Goal: Transaction & Acquisition: Purchase product/service

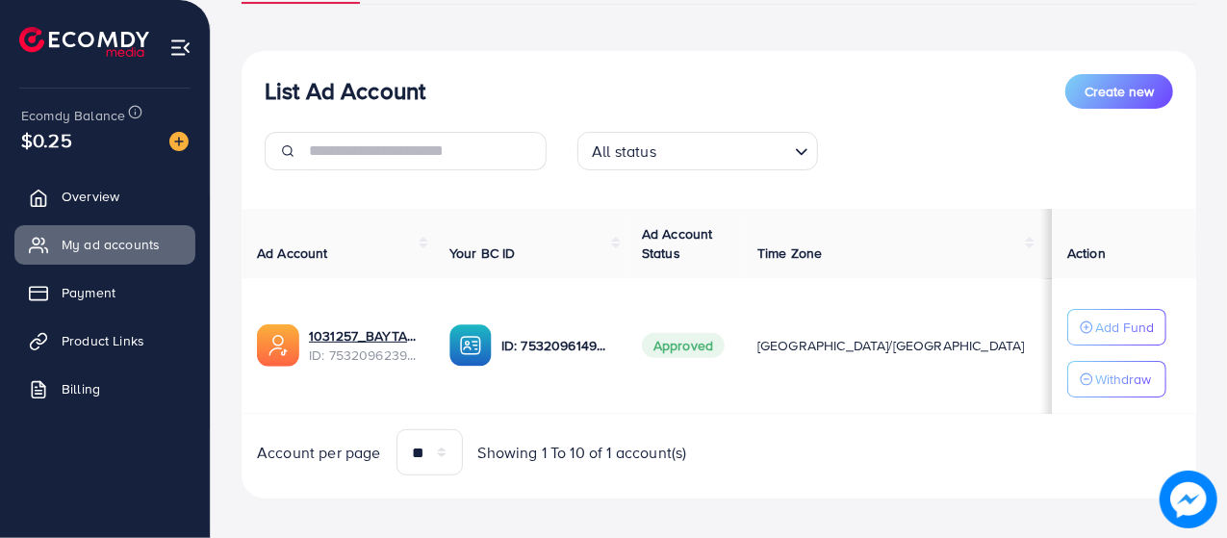
scroll to position [192, 0]
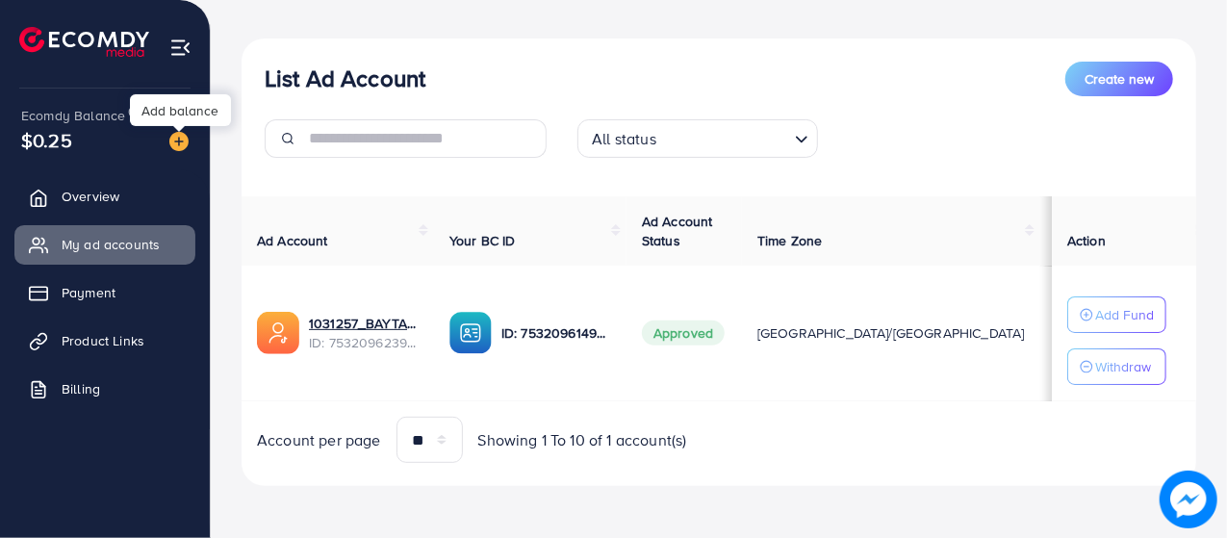
click at [180, 136] on img at bounding box center [178, 141] width 19 height 19
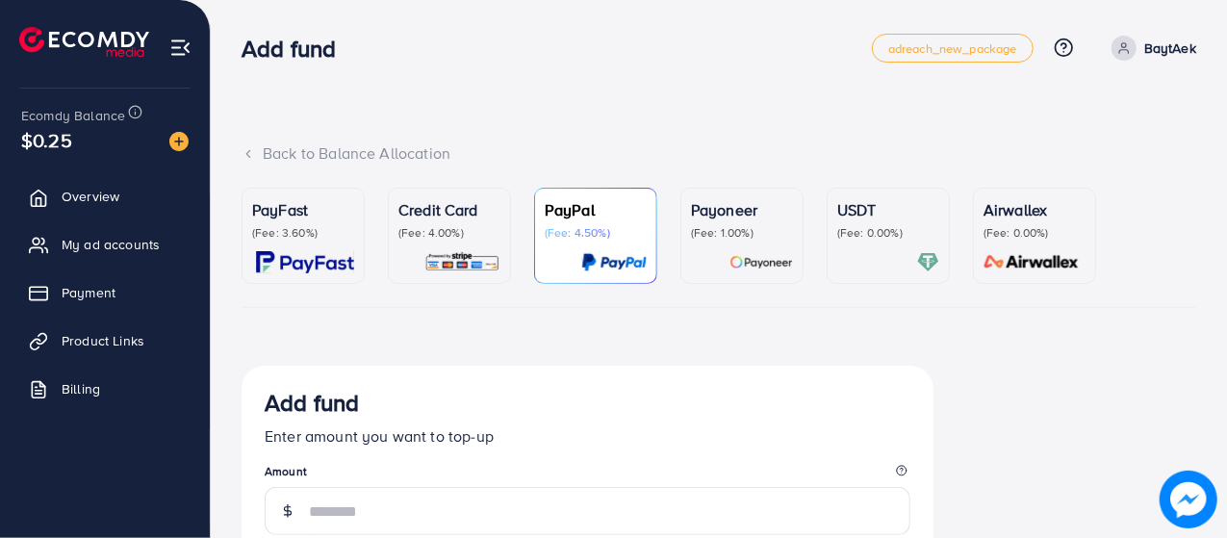
click at [887, 249] on div "USDT (Fee: 0.00%)" at bounding box center [888, 235] width 102 height 75
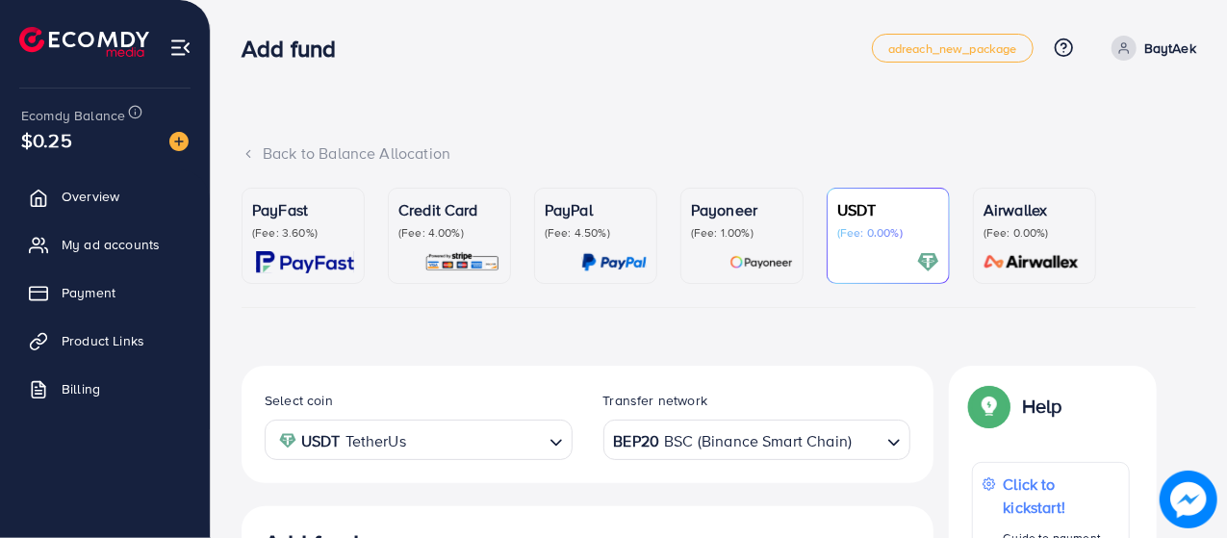
click at [749, 244] on div "Payoneer (Fee: 1.00%)" at bounding box center [742, 235] width 102 height 75
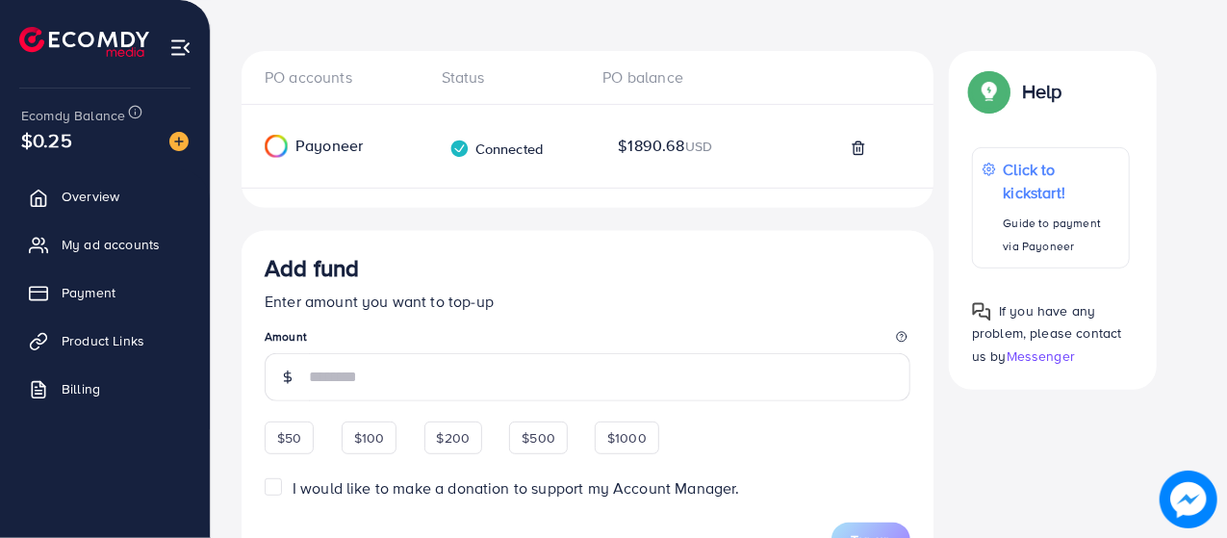
scroll to position [385, 0]
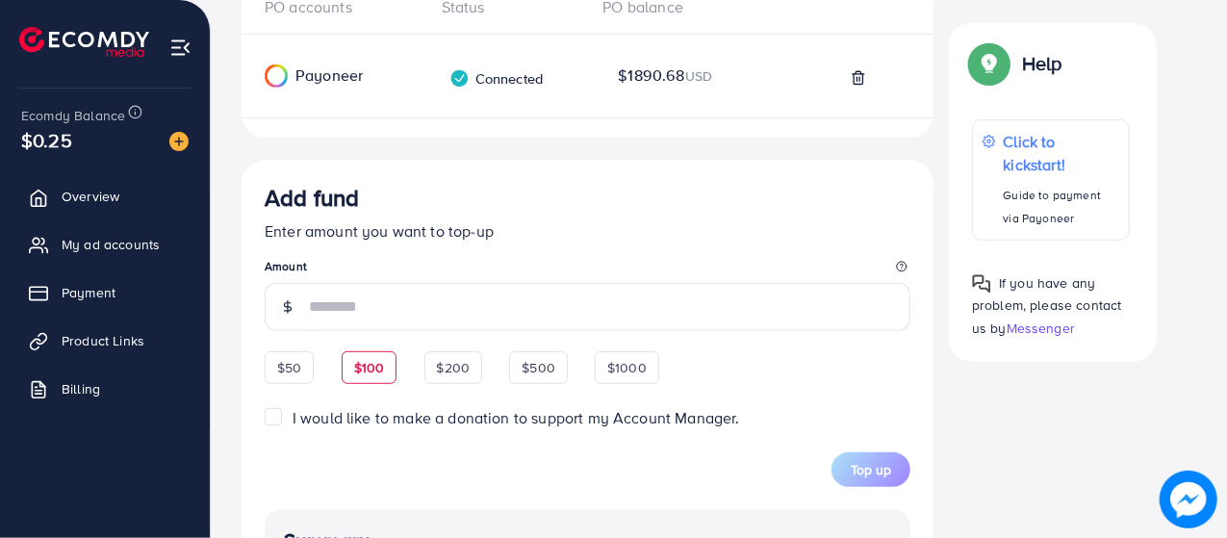
click at [350, 366] on div "$100" at bounding box center [370, 367] width 56 height 33
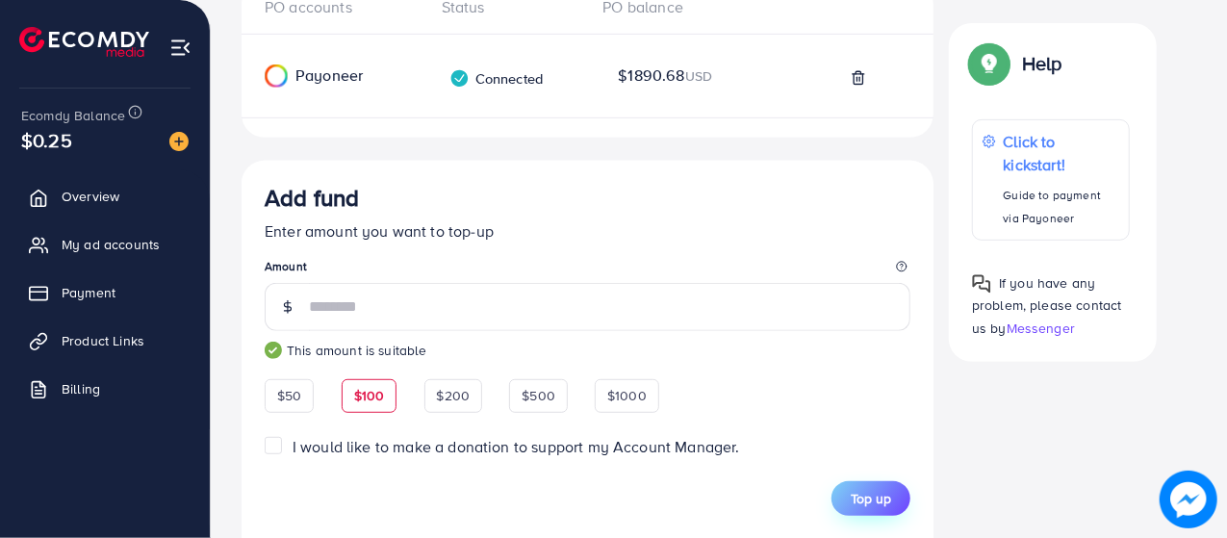
click at [866, 497] on span "Top up" at bounding box center [871, 498] width 40 height 19
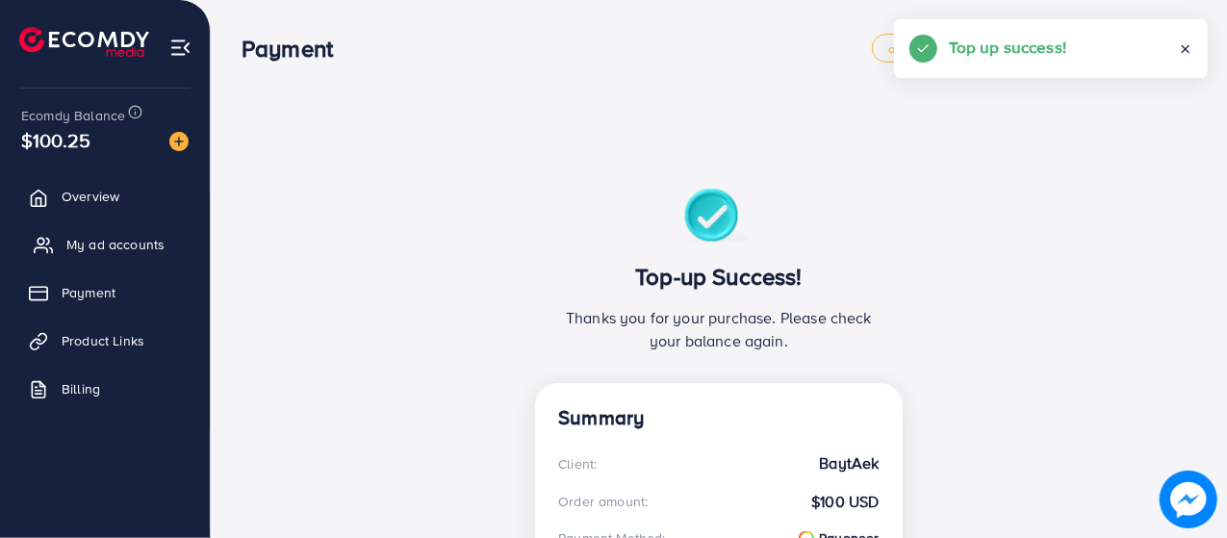
click at [96, 246] on span "My ad accounts" at bounding box center [115, 244] width 98 height 19
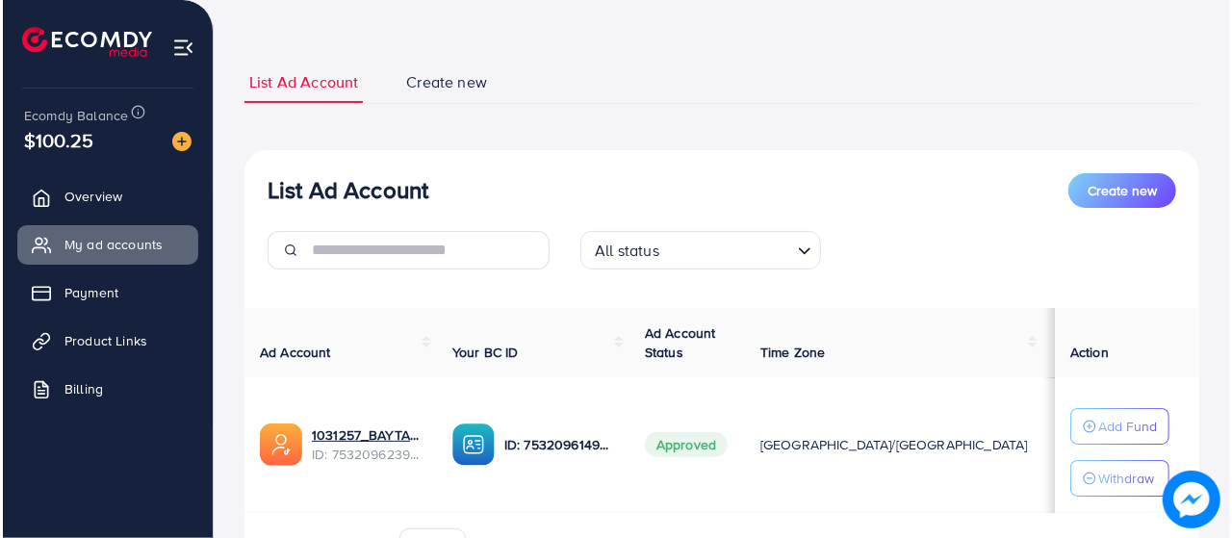
scroll to position [192, 0]
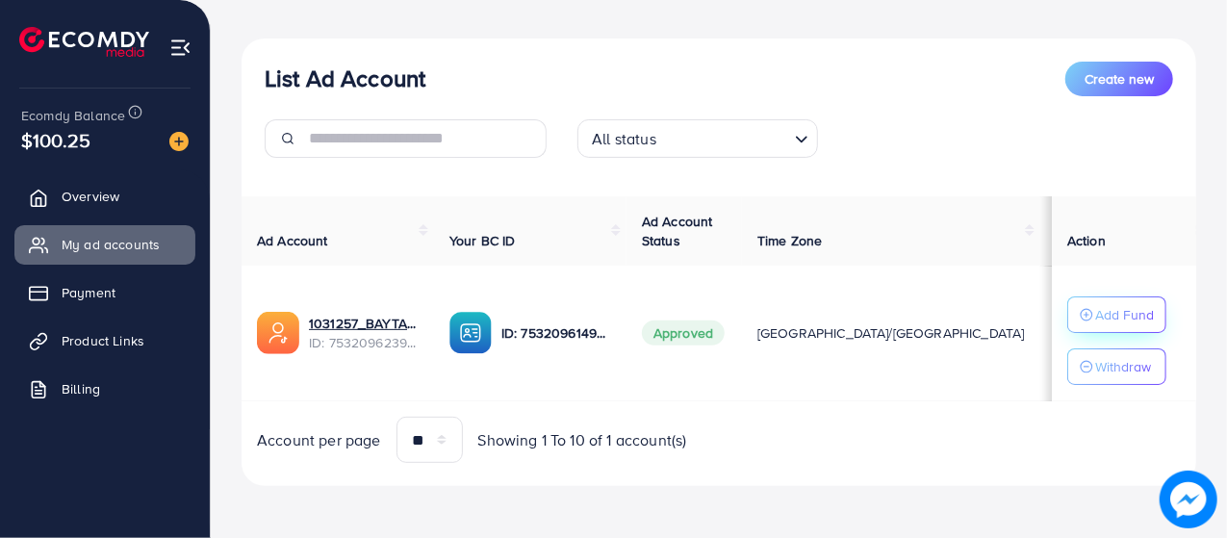
click at [1072, 318] on button "Add Fund" at bounding box center [1116, 314] width 99 height 37
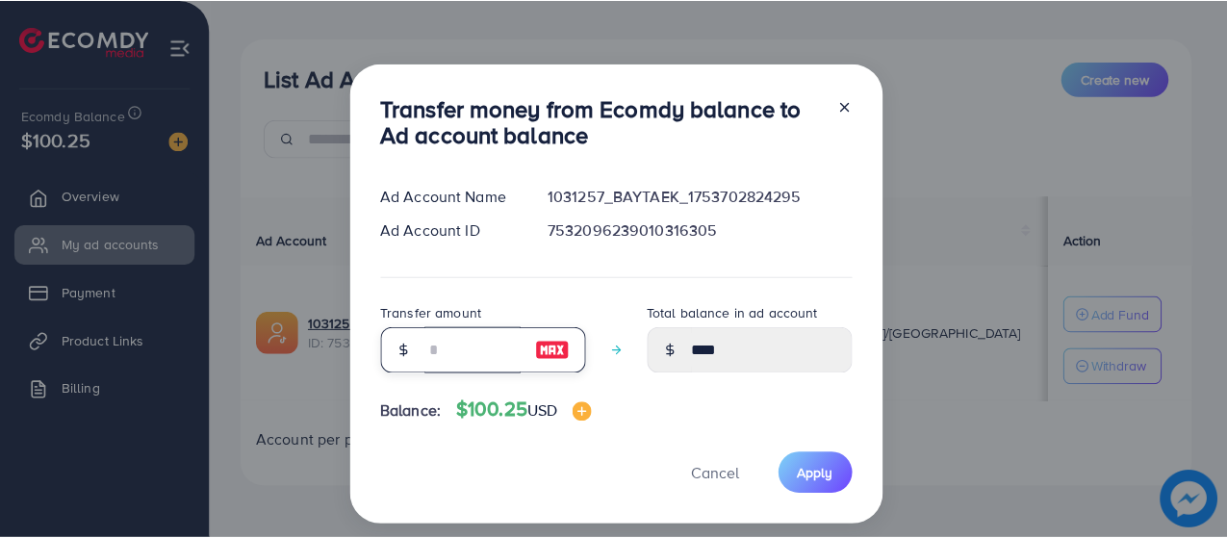
scroll to position [0, 0]
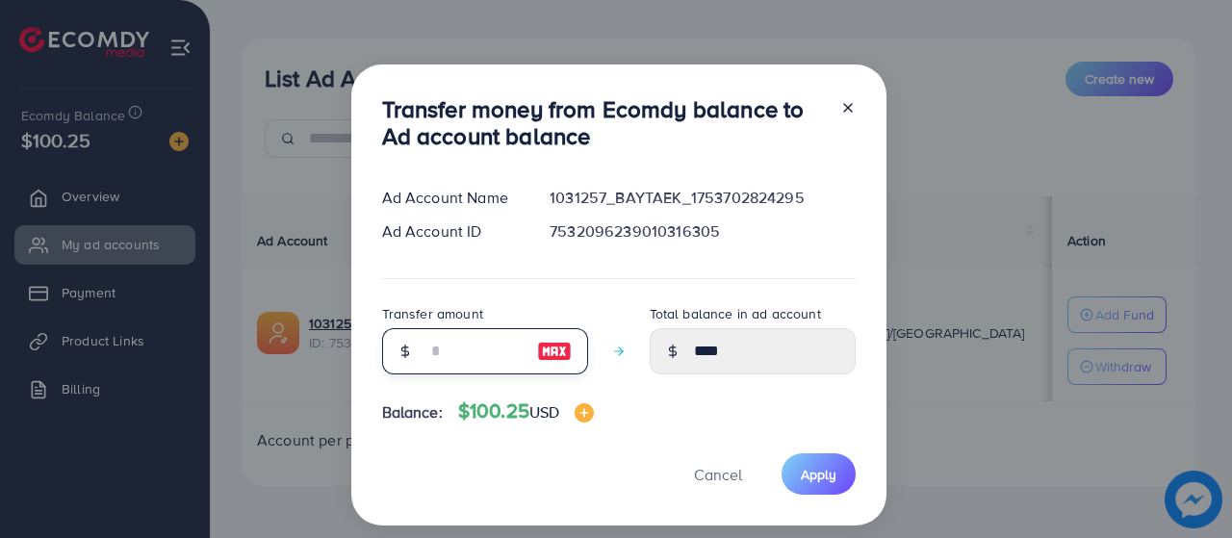
click at [446, 352] on input "number" at bounding box center [474, 351] width 96 height 46
type input "*"
type input "****"
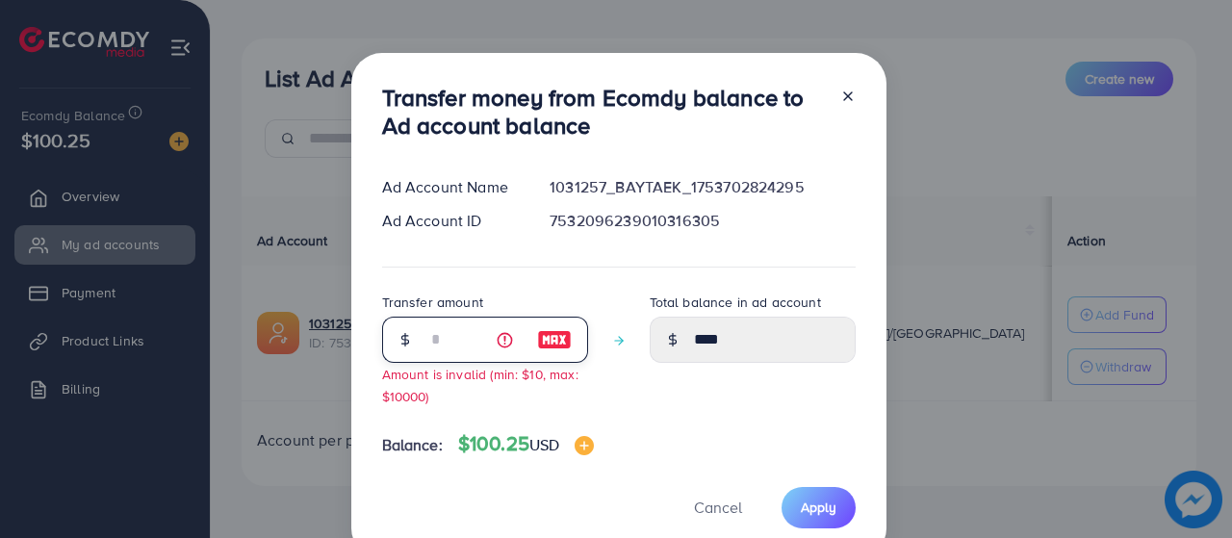
type input "**"
type input "*****"
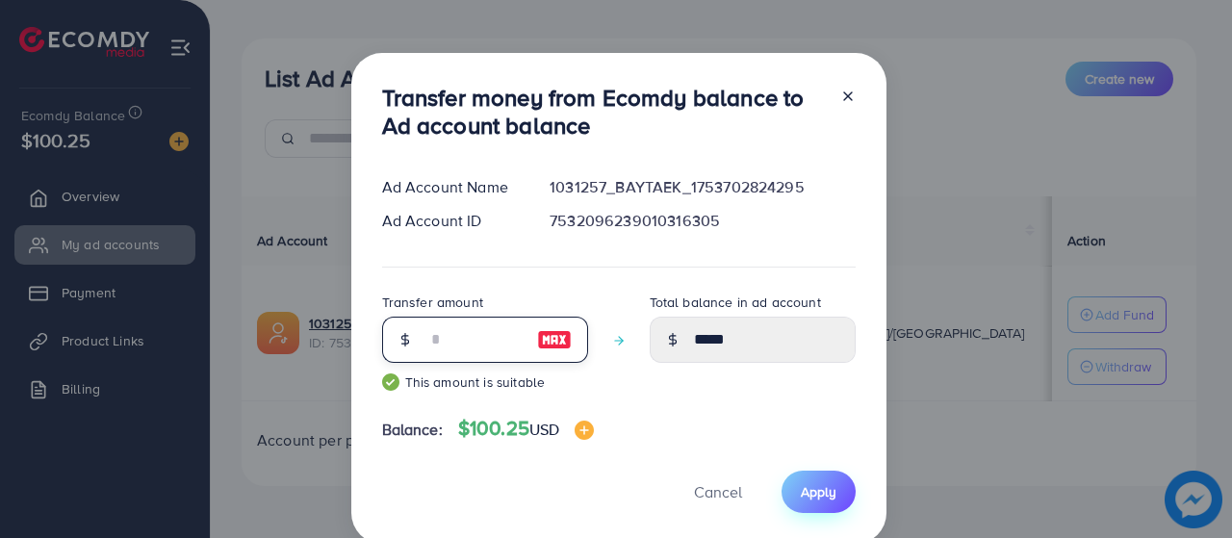
type input "**"
click at [824, 492] on span "Apply" at bounding box center [819, 491] width 36 height 19
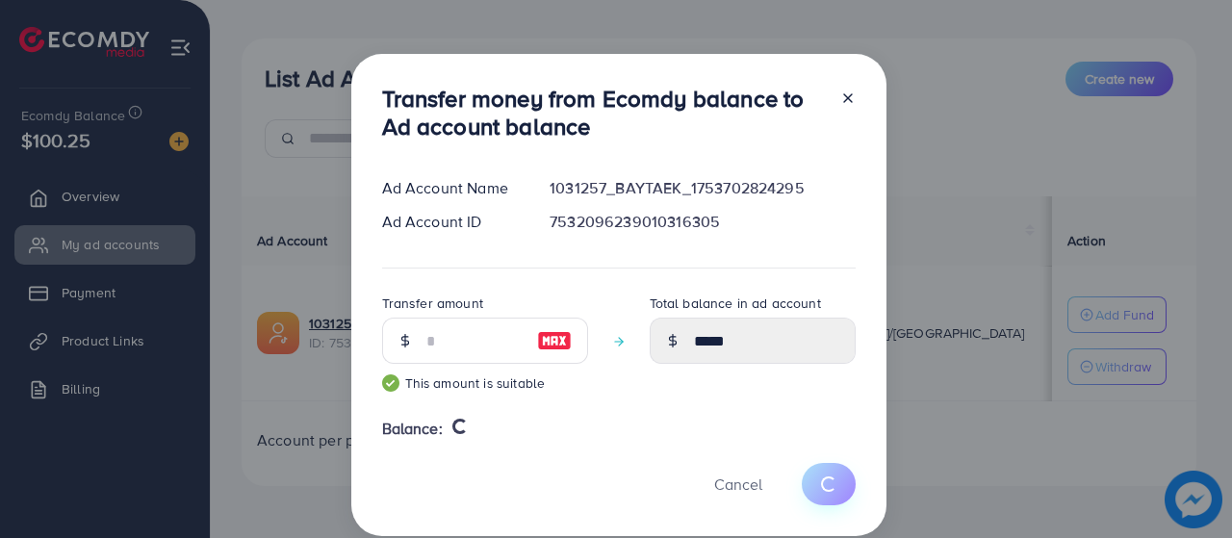
type input "****"
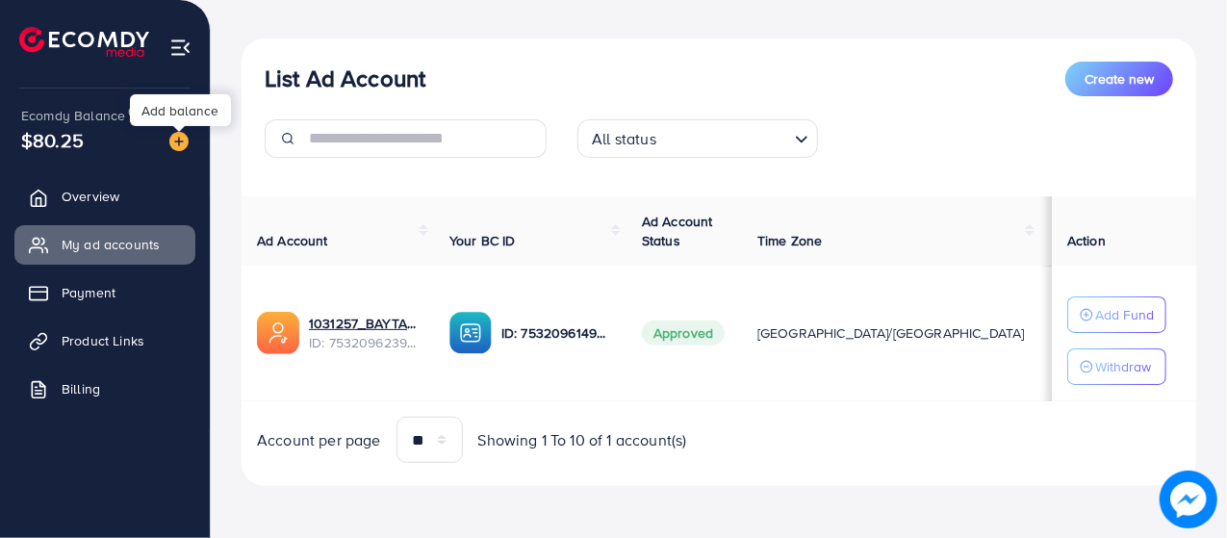
click at [183, 137] on img at bounding box center [178, 141] width 19 height 19
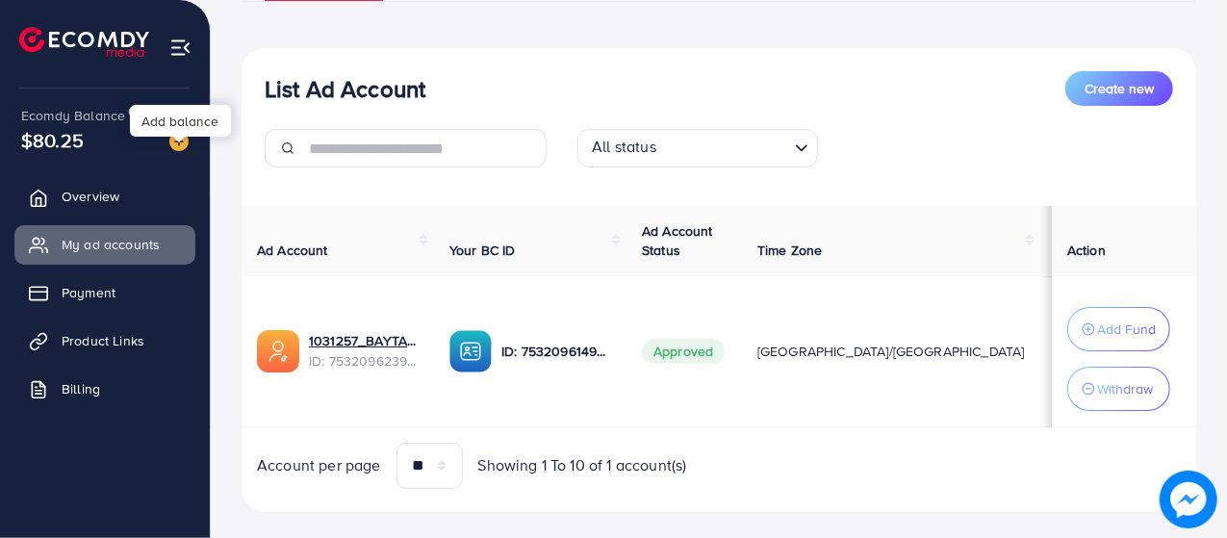
scroll to position [202, 0]
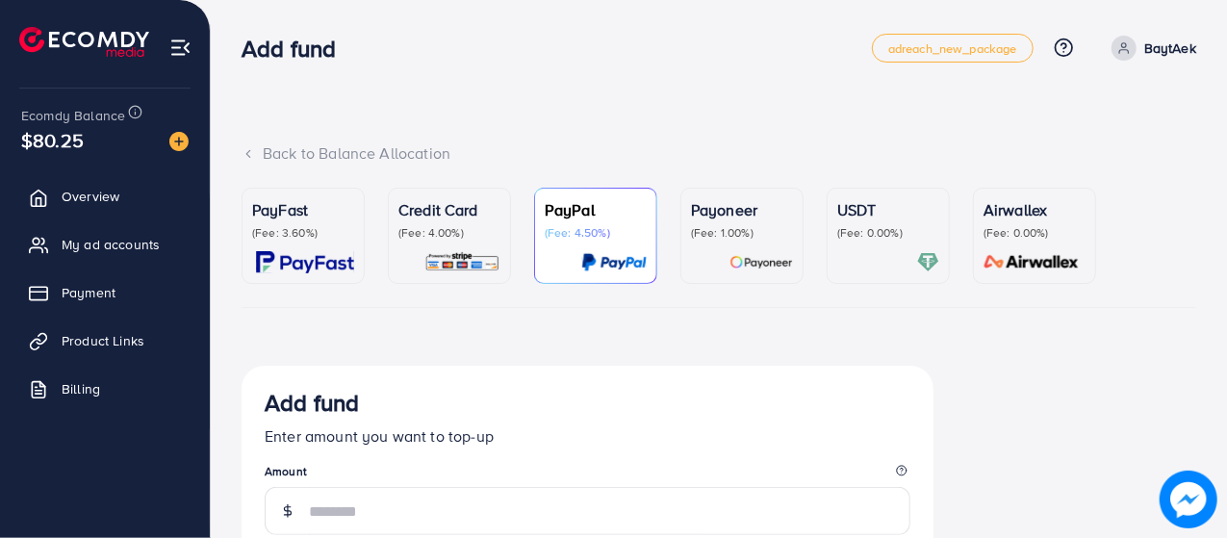
click at [928, 251] on img at bounding box center [928, 262] width 22 height 22
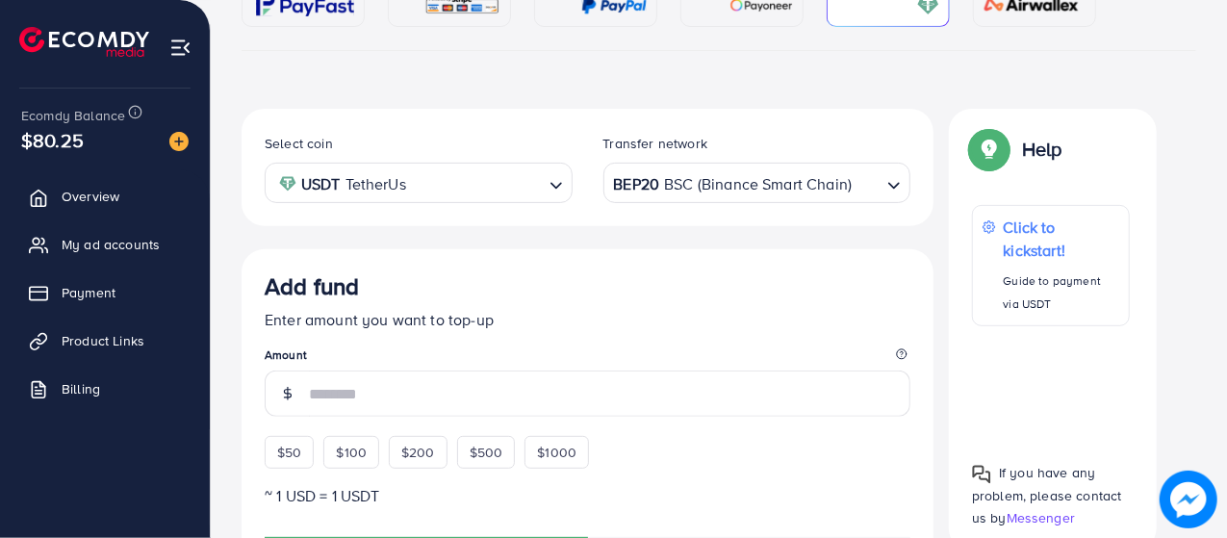
scroll to position [265, 0]
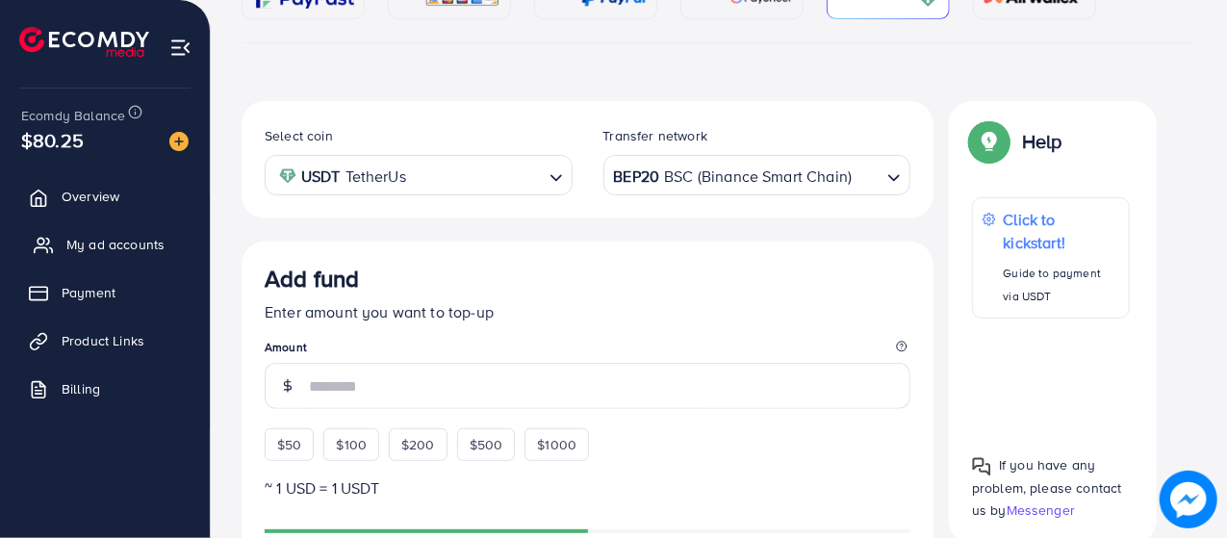
click at [126, 238] on span "My ad accounts" at bounding box center [115, 244] width 98 height 19
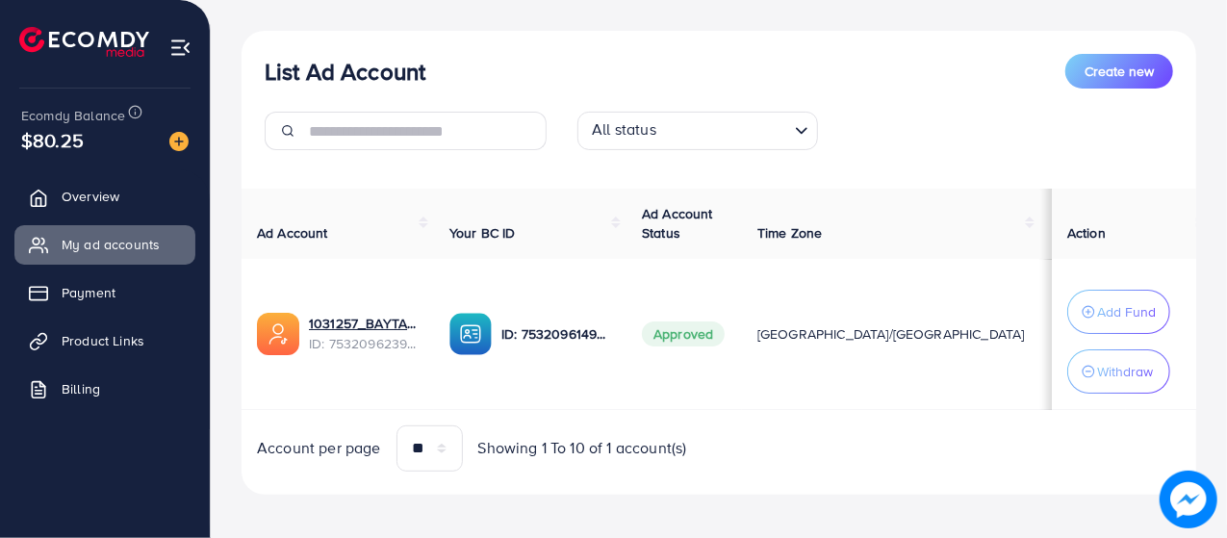
scroll to position [217, 0]
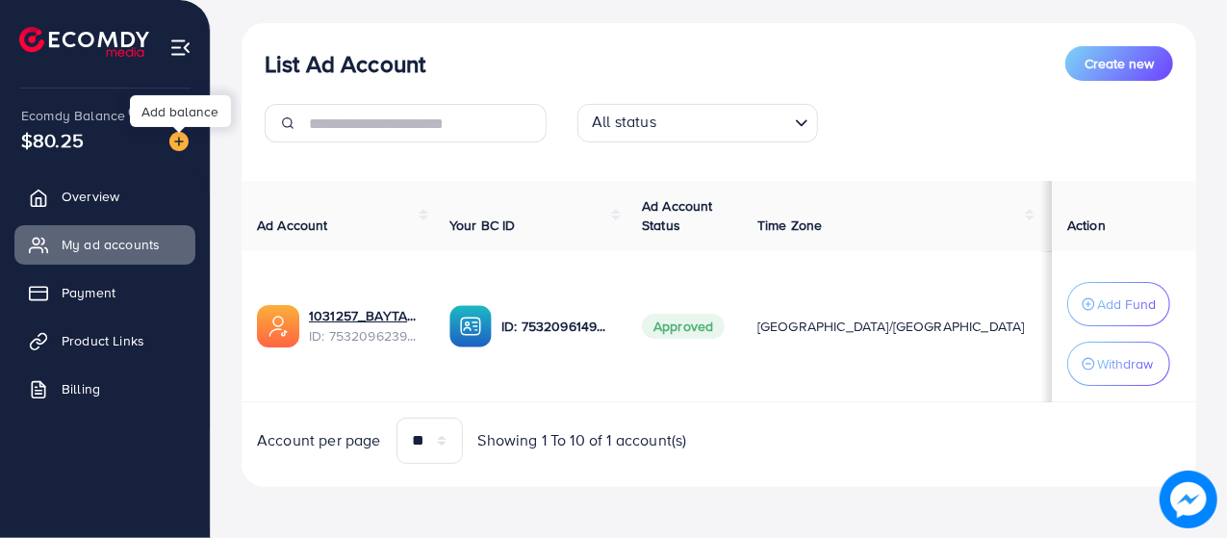
click at [179, 143] on img at bounding box center [178, 141] width 19 height 19
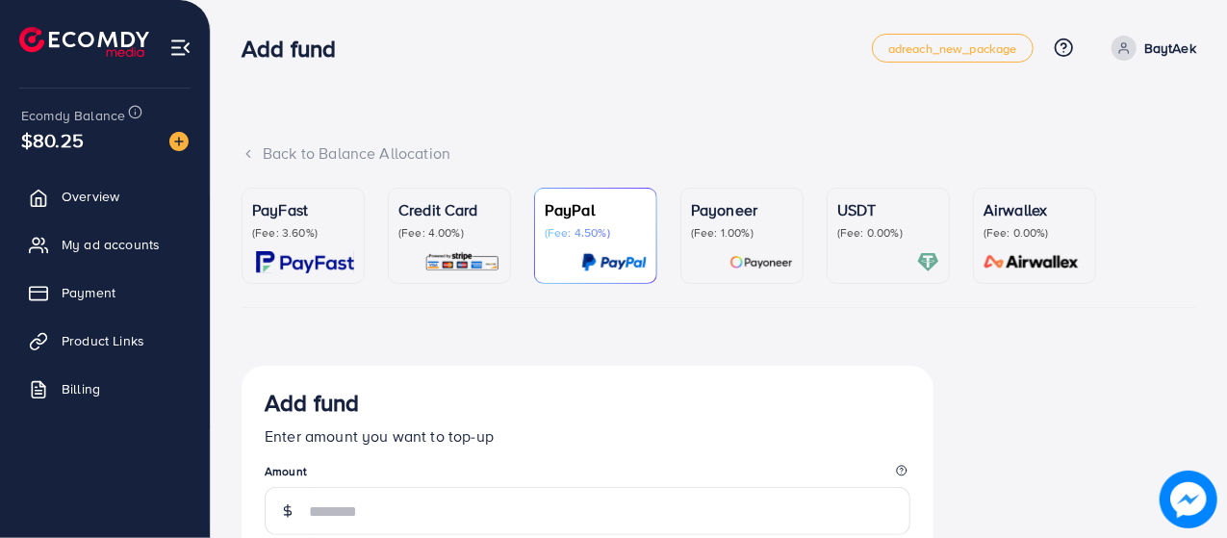
click at [845, 253] on div at bounding box center [888, 262] width 102 height 22
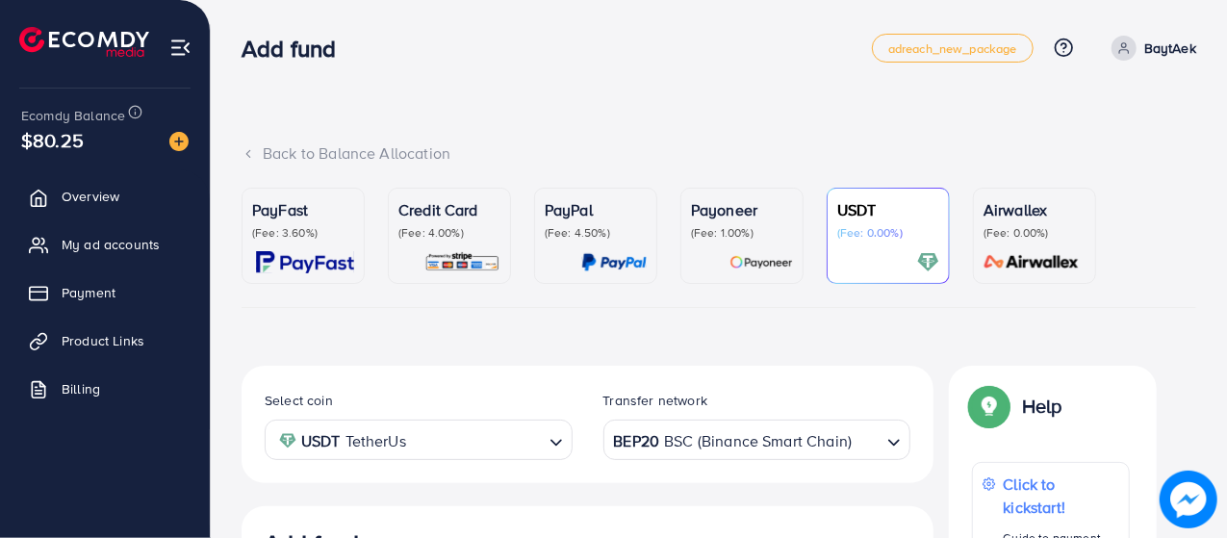
scroll to position [192, 0]
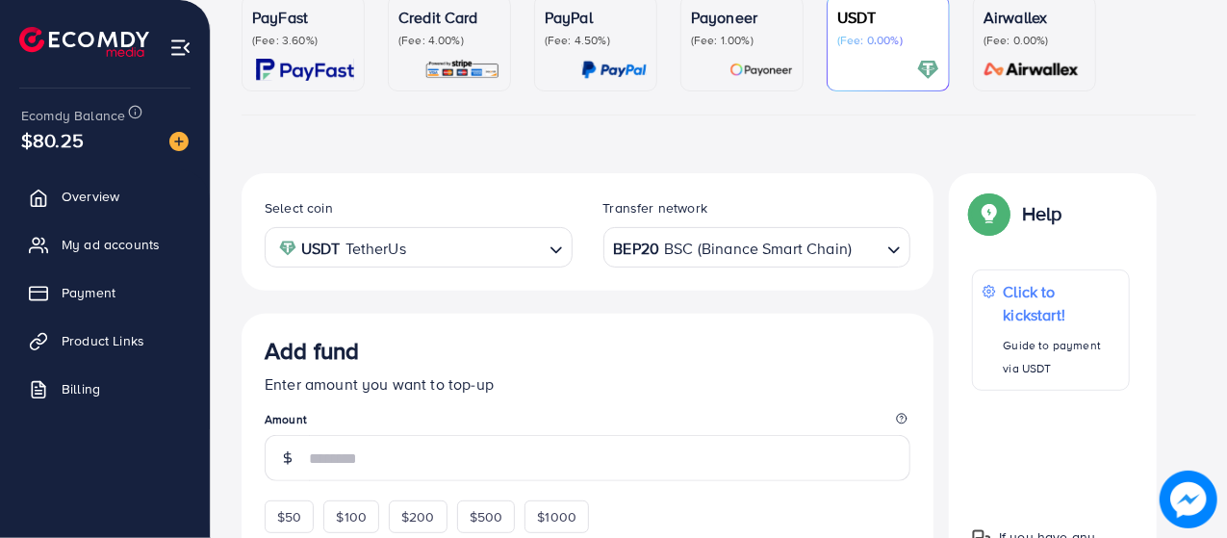
click at [727, 71] on div at bounding box center [742, 70] width 102 height 22
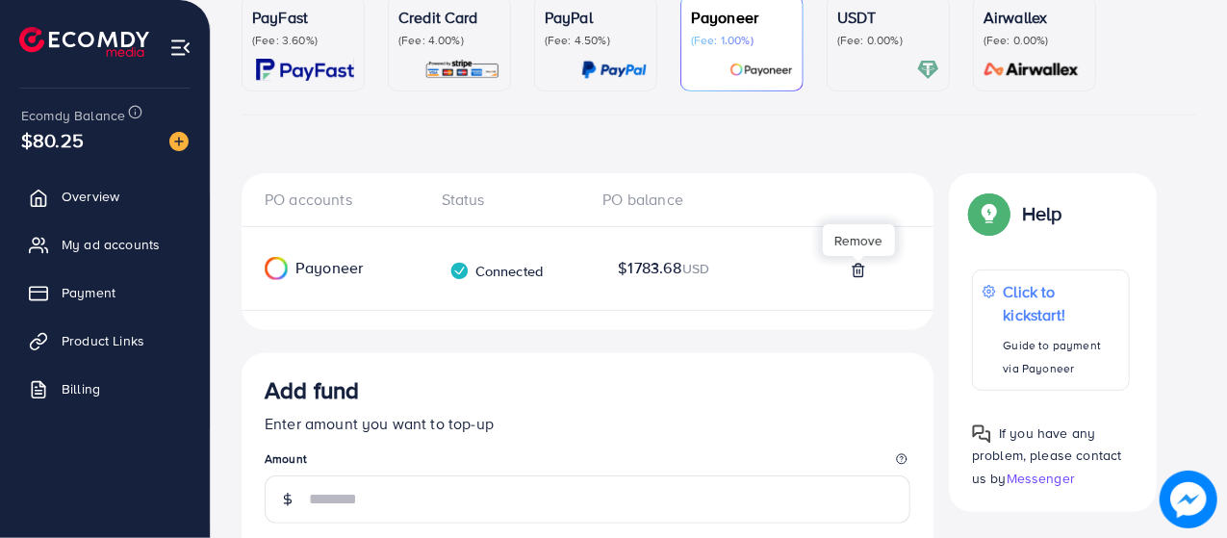
click at [854, 267] on icon at bounding box center [858, 270] width 15 height 15
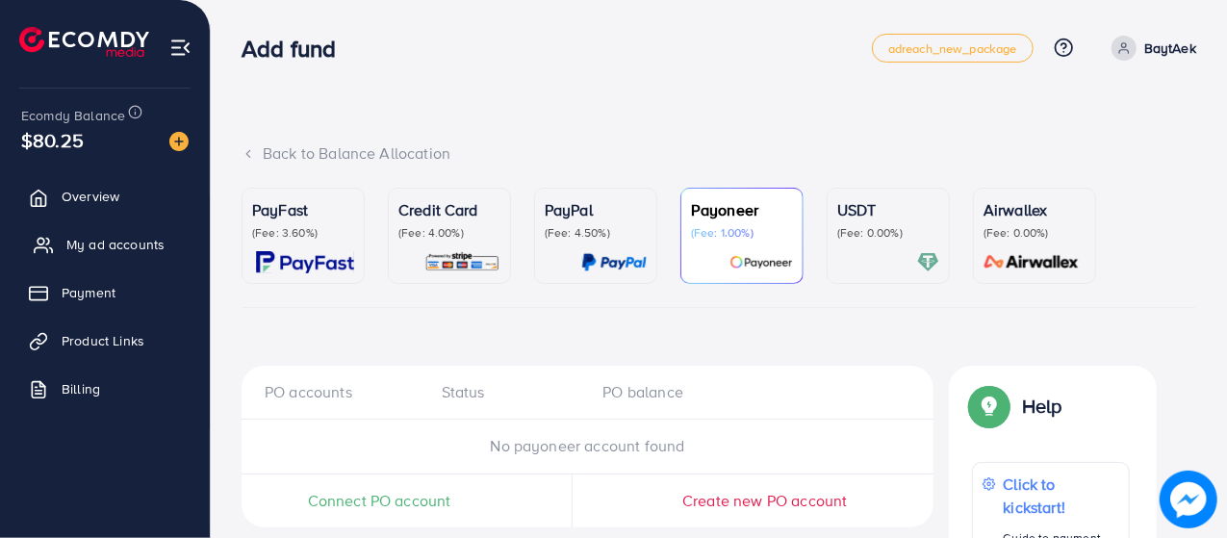
click at [146, 247] on span "My ad accounts" at bounding box center [115, 244] width 98 height 19
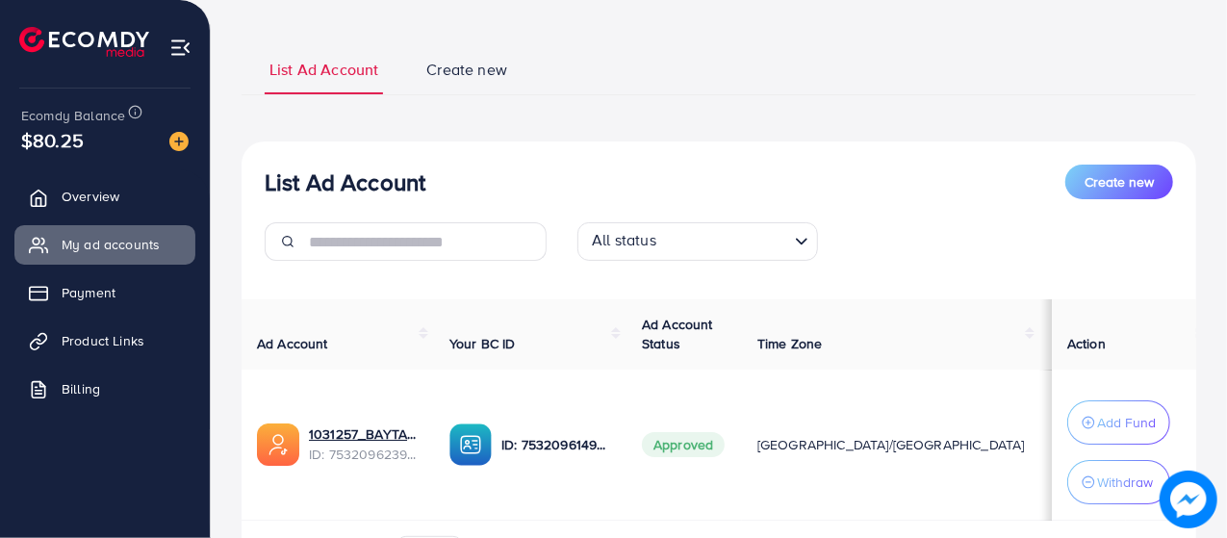
scroll to position [217, 0]
